Goal: Information Seeking & Learning: Learn about a topic

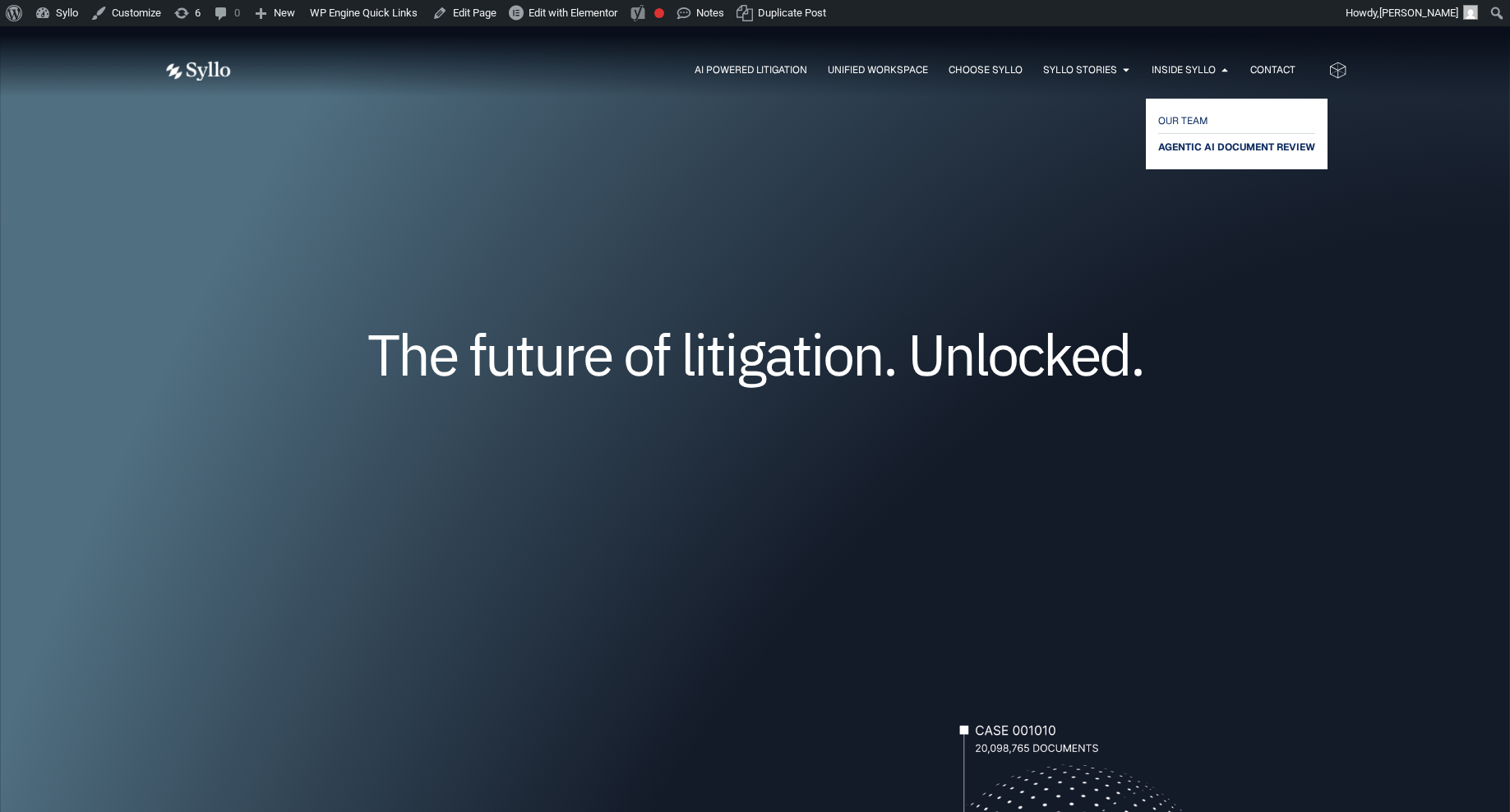
click at [1205, 146] on span "AGENTIC AI DOCUMENT REVIEW" at bounding box center [1237, 147] width 157 height 20
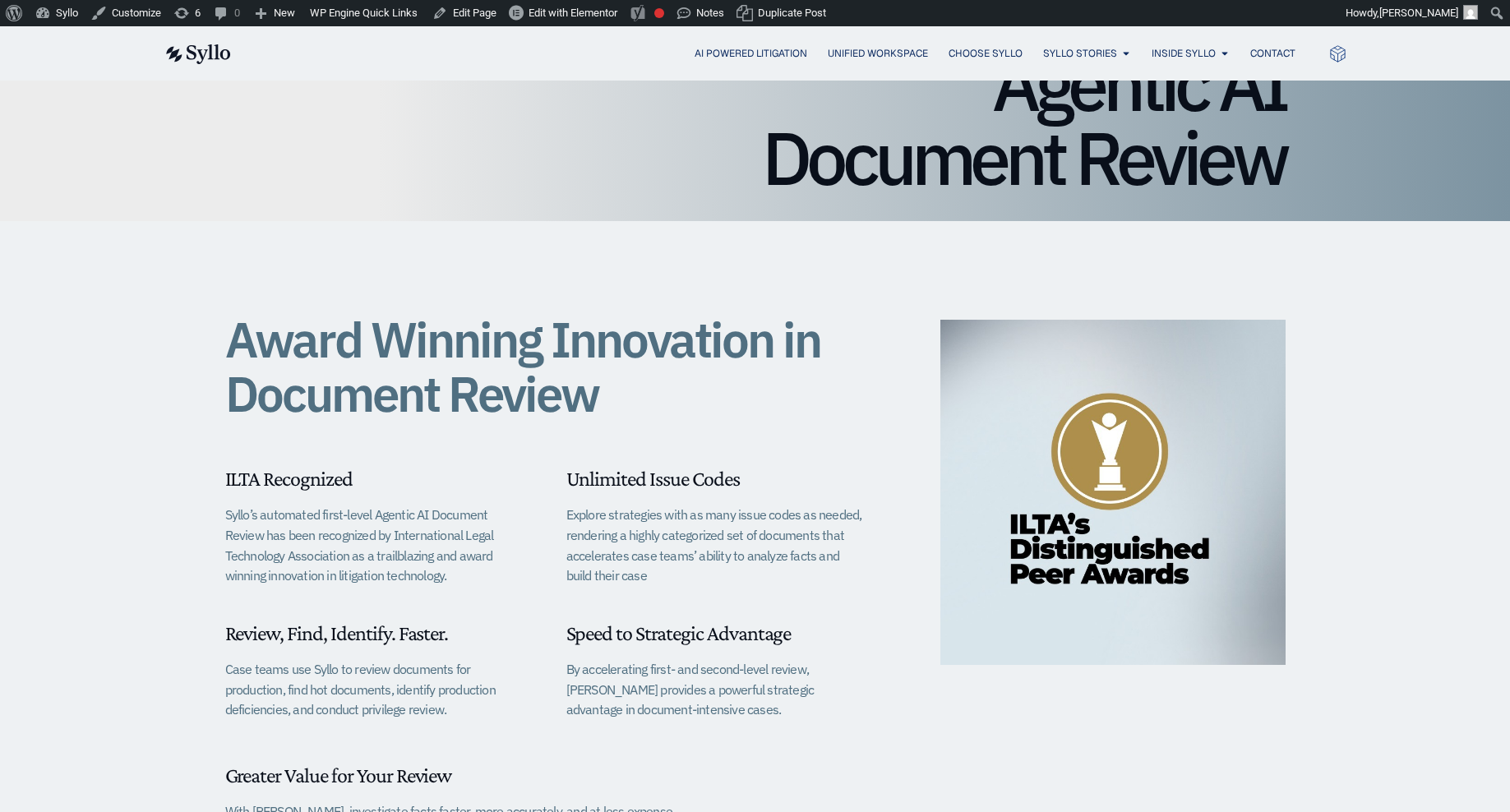
scroll to position [224, 0]
click at [1118, 457] on img at bounding box center [1113, 492] width 345 height 345
